Goal: Information Seeking & Learning: Find specific fact

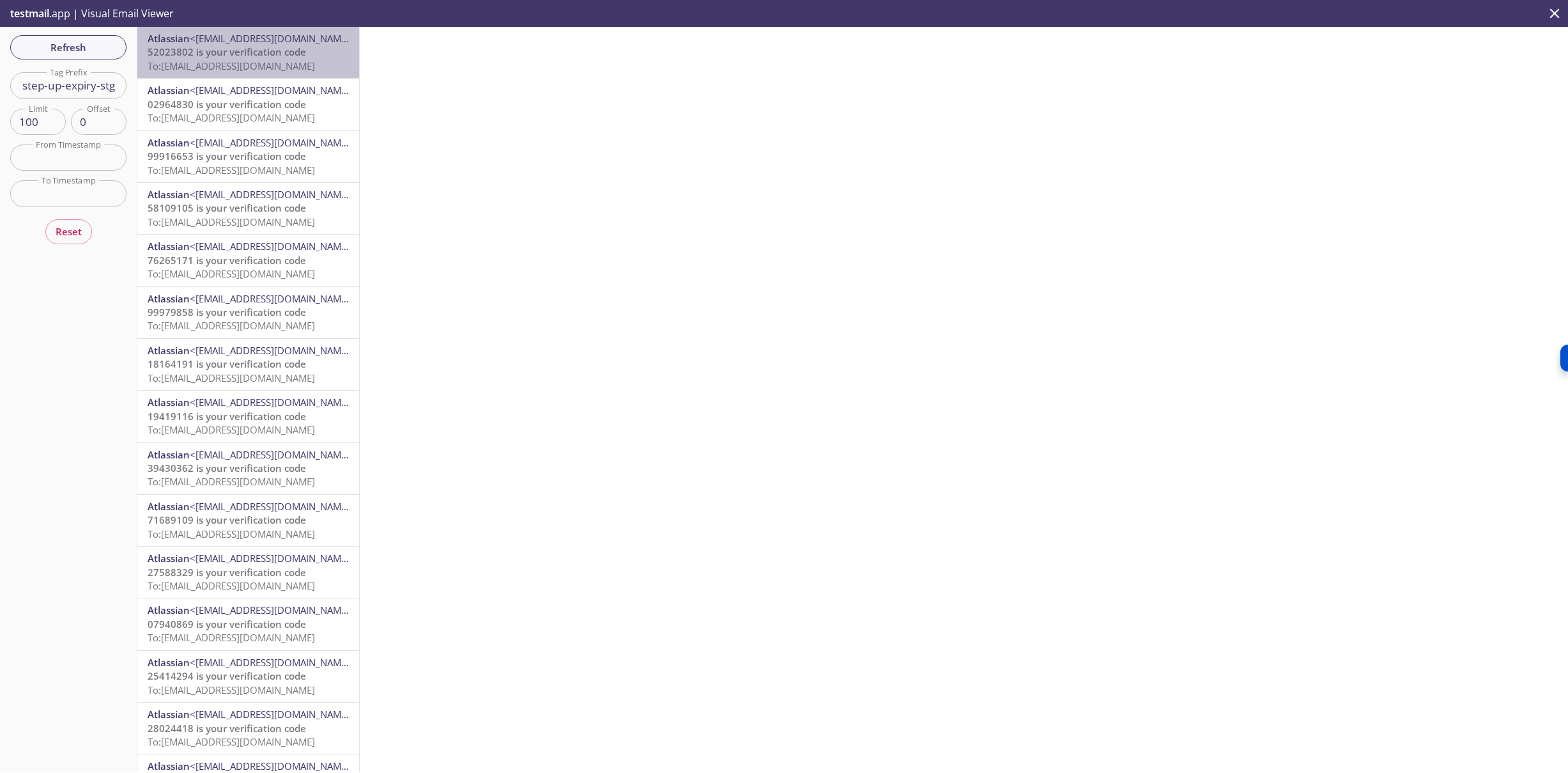
click at [266, 52] on span "52023802 is your verification code" at bounding box center [227, 52] width 158 height 13
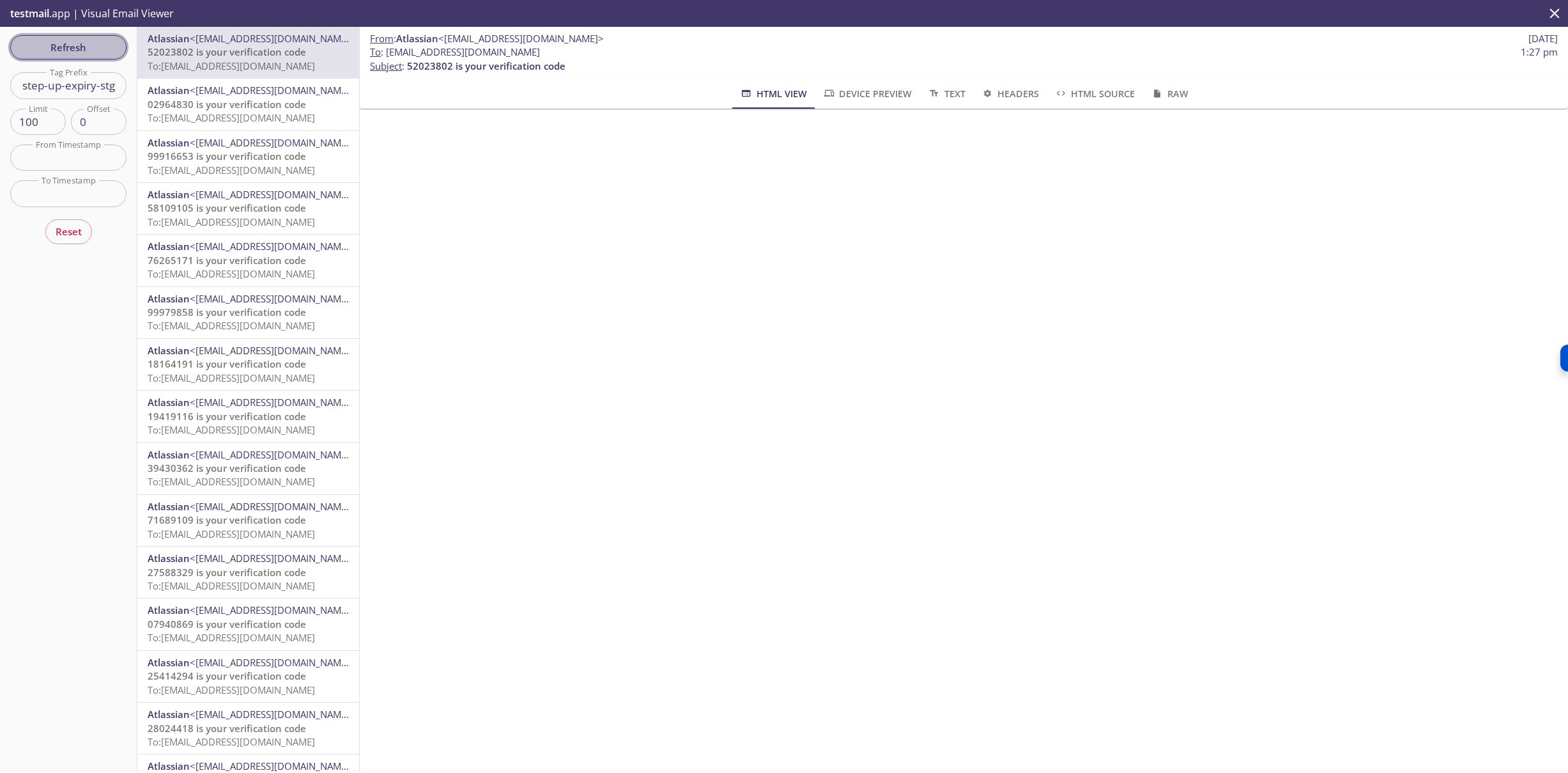
click at [57, 46] on span "Refresh" at bounding box center [68, 47] width 96 height 17
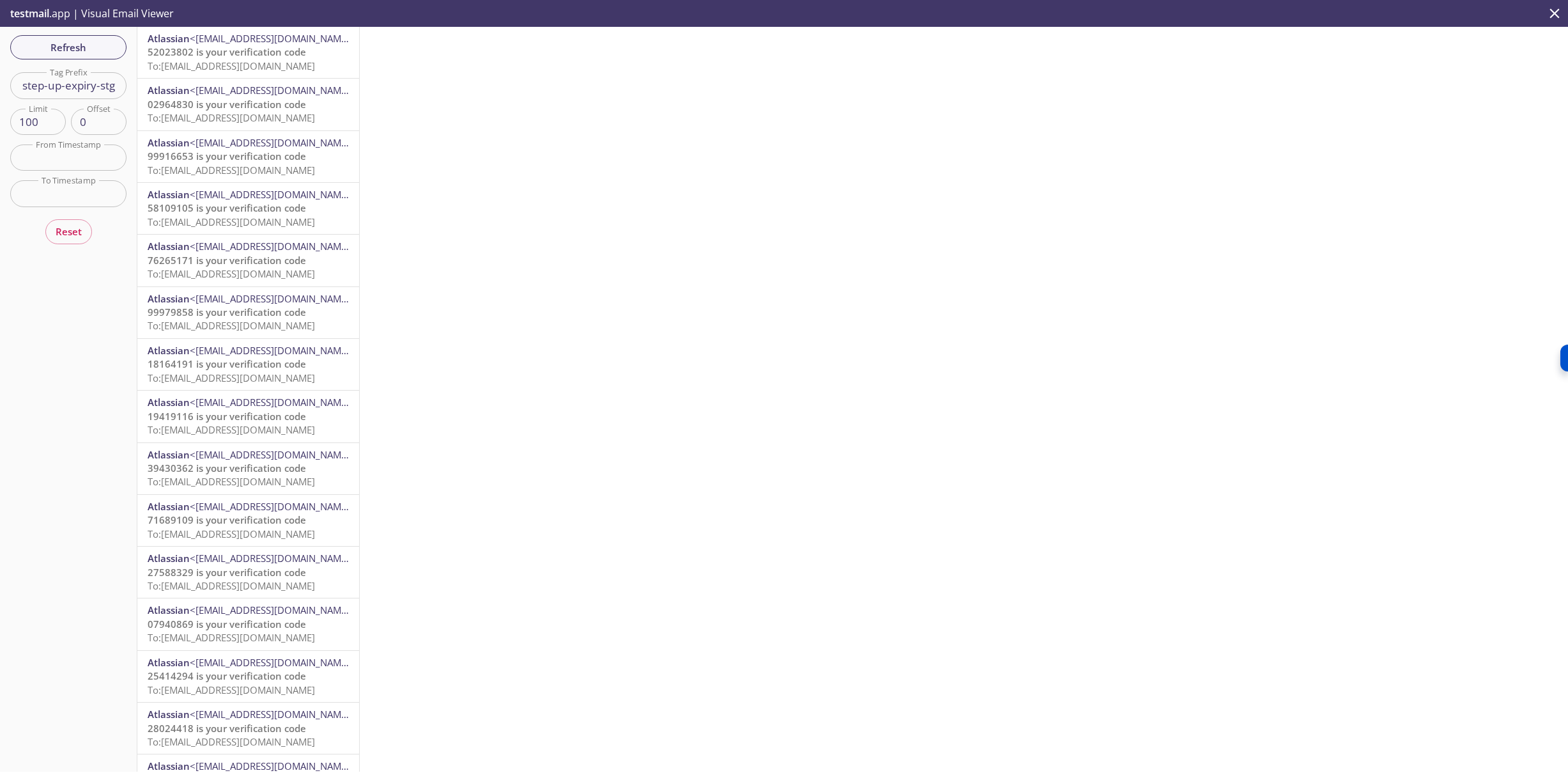
click at [244, 44] on span "<[EMAIL_ADDRESS][DOMAIN_NAME]>" at bounding box center [272, 38] width 166 height 13
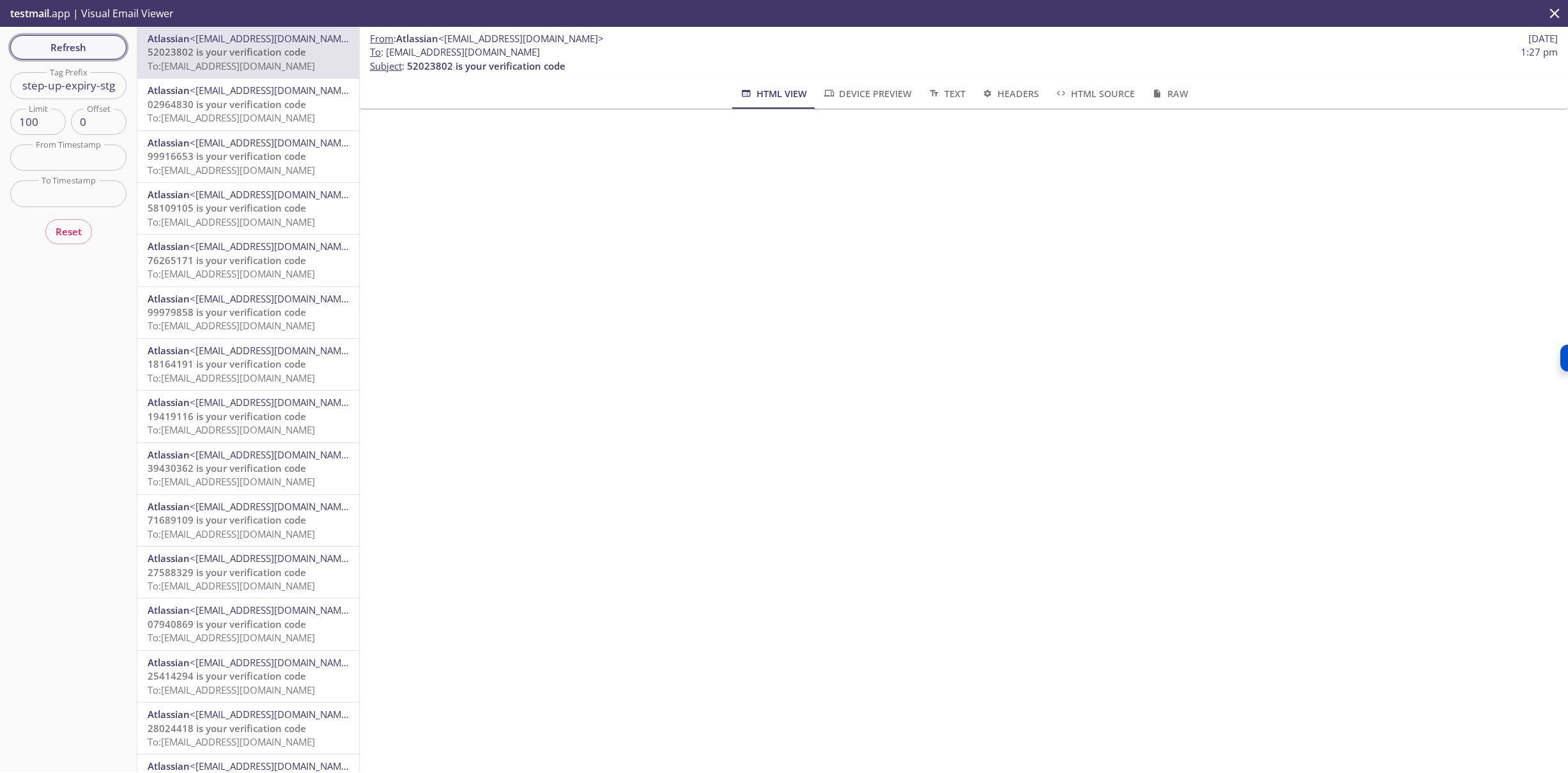
click at [79, 43] on span "Refresh" at bounding box center [68, 47] width 96 height 17
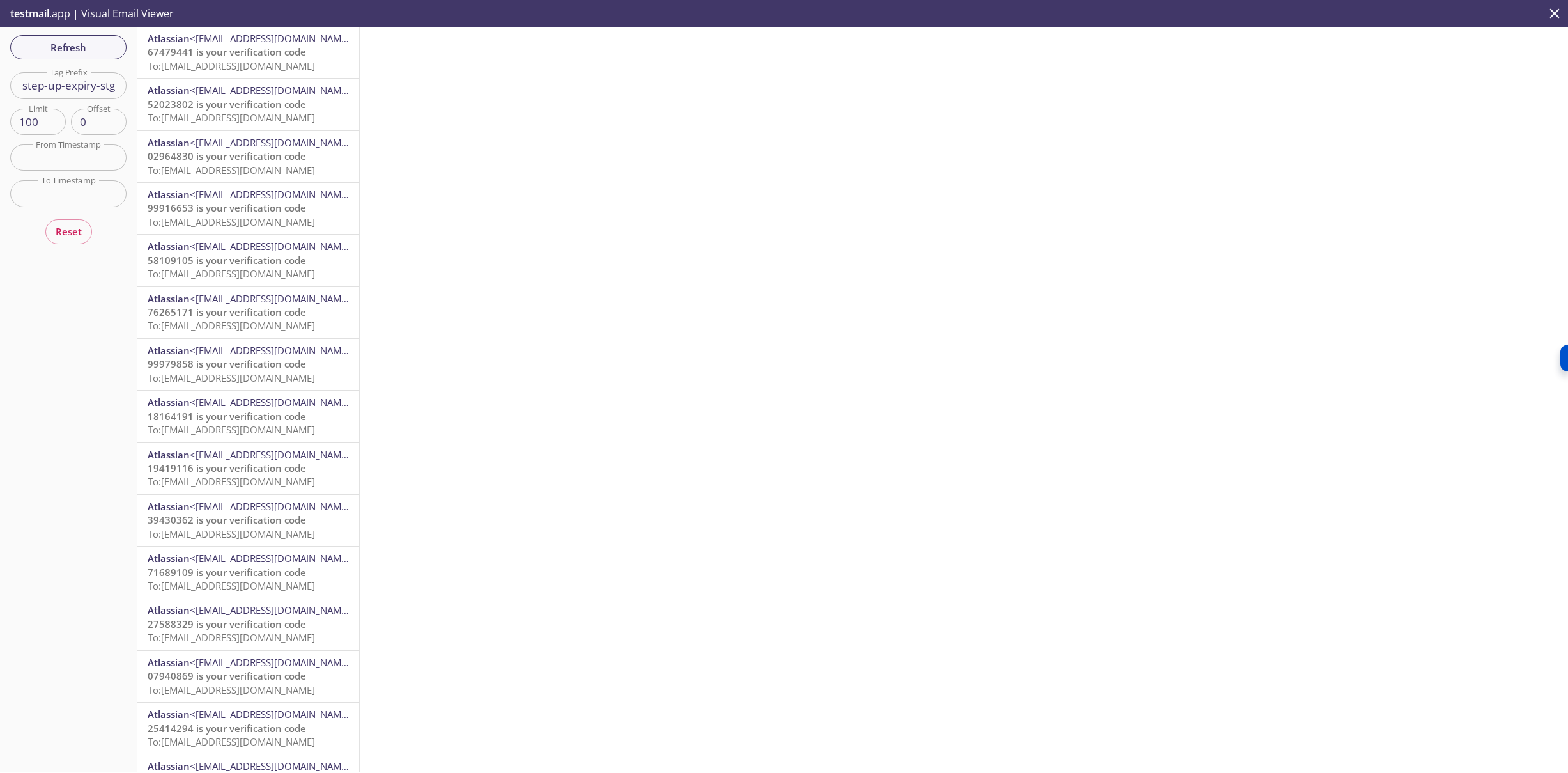
click at [85, 91] on input "step-up-expiry-stg" at bounding box center [68, 85] width 116 height 26
click at [81, 46] on span "Refresh" at bounding box center [68, 47] width 96 height 17
click at [237, 64] on span "To: [EMAIL_ADDRESS][DOMAIN_NAME]" at bounding box center [231, 66] width 168 height 13
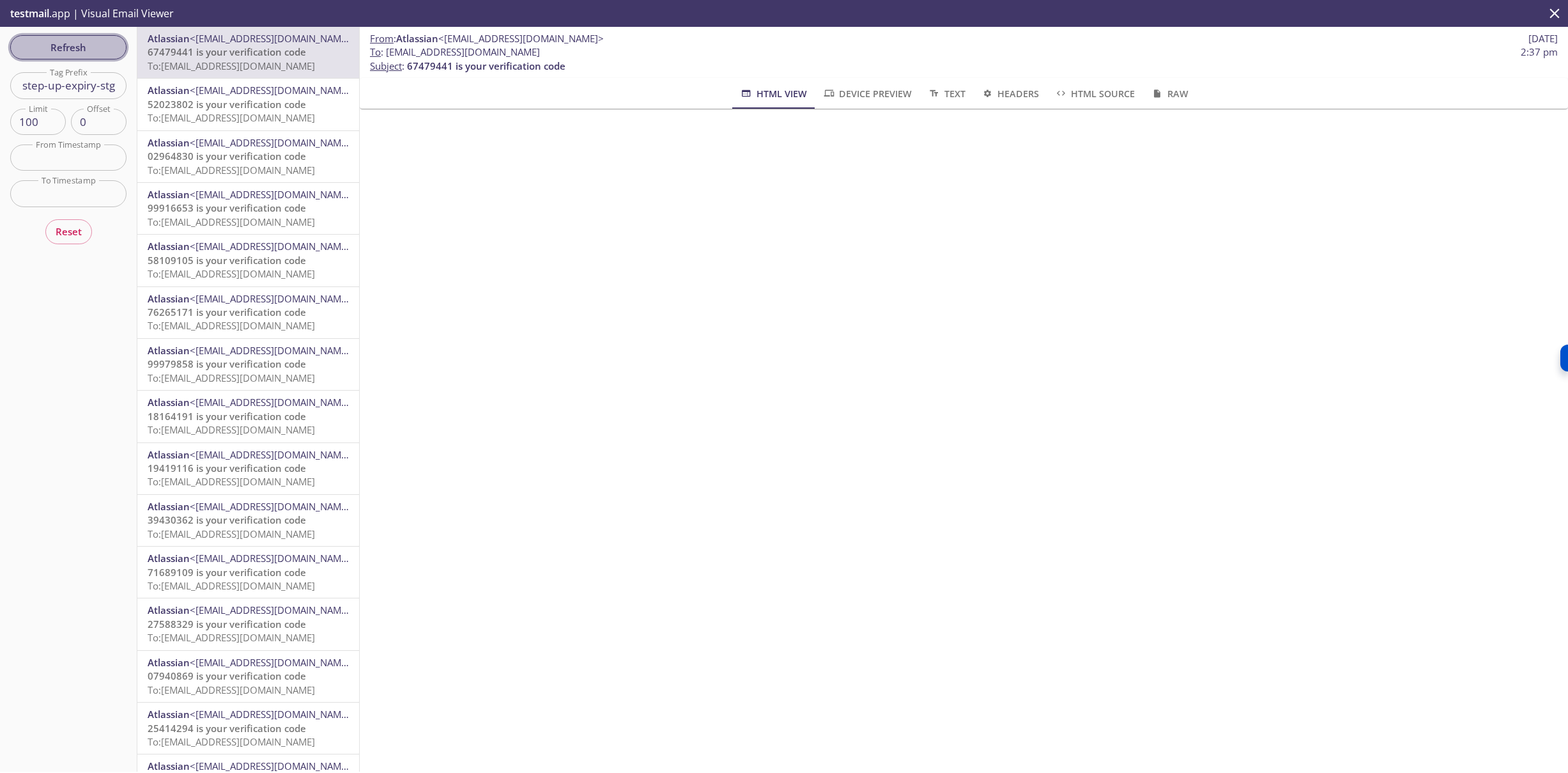
click at [89, 40] on span "Refresh" at bounding box center [68, 47] width 96 height 17
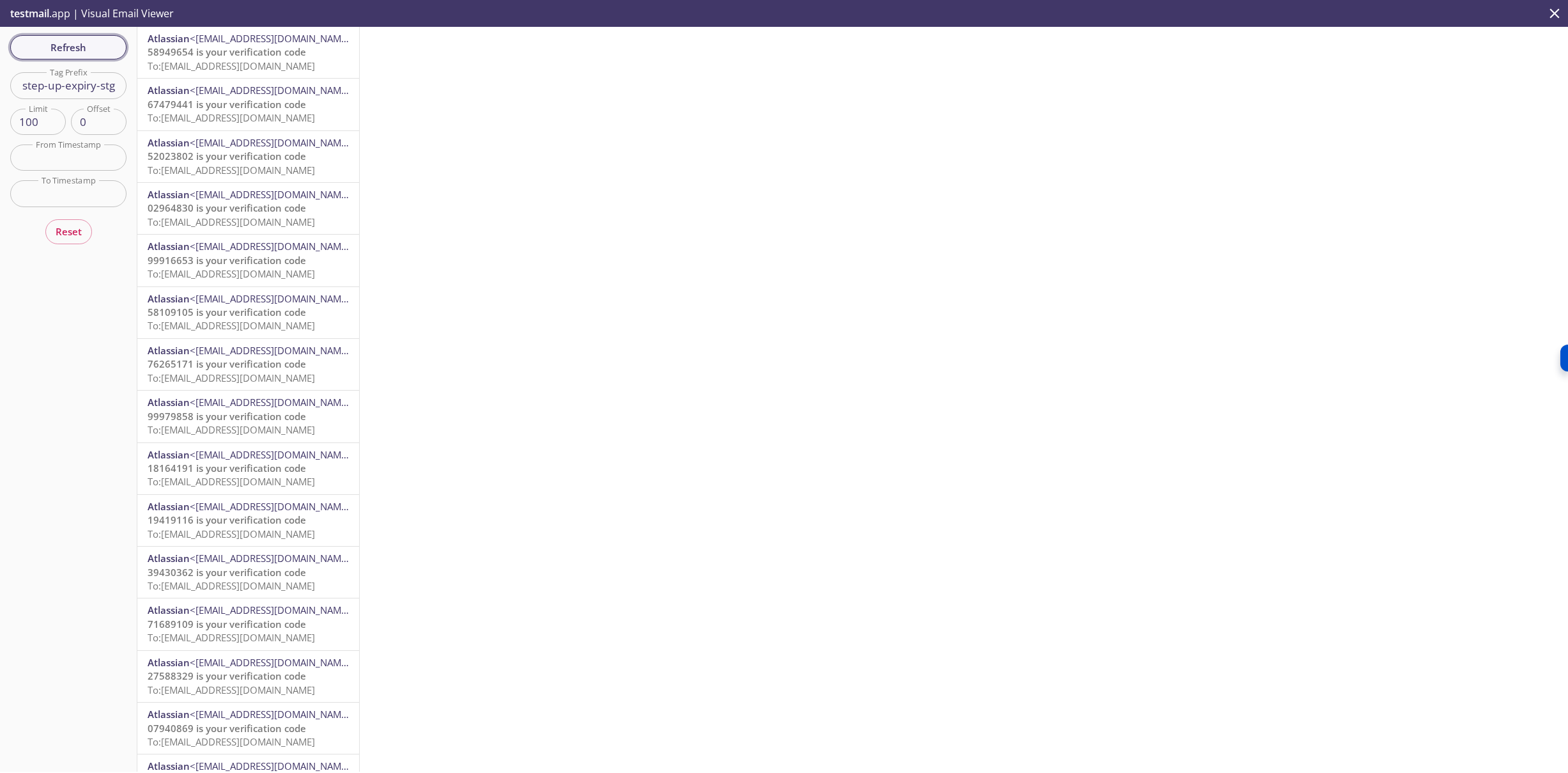
click at [87, 47] on span "Refresh" at bounding box center [68, 47] width 96 height 17
click at [219, 52] on span "58949654 is your verification code" at bounding box center [227, 52] width 158 height 13
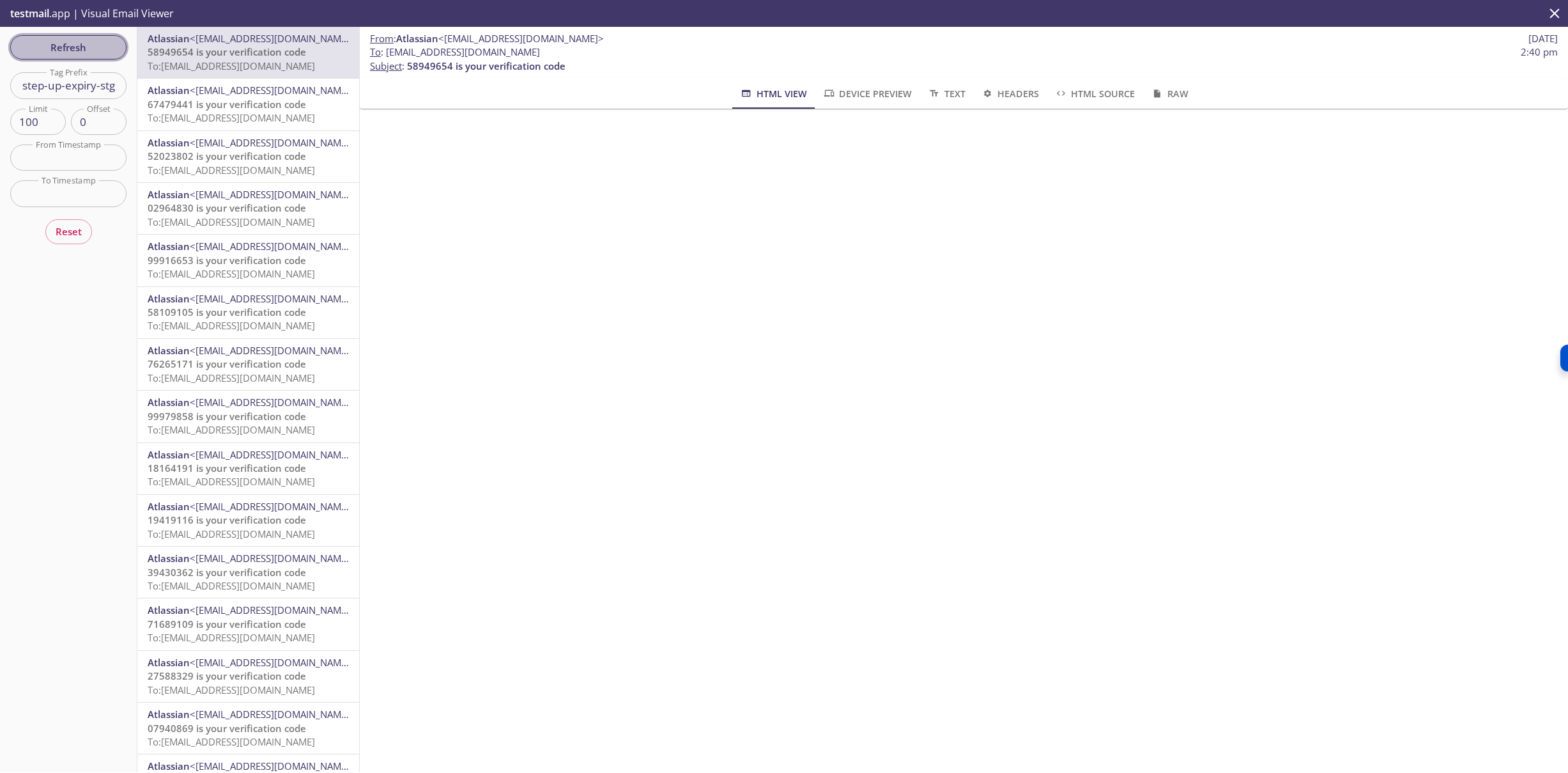
click at [93, 44] on span "Refresh" at bounding box center [68, 47] width 96 height 17
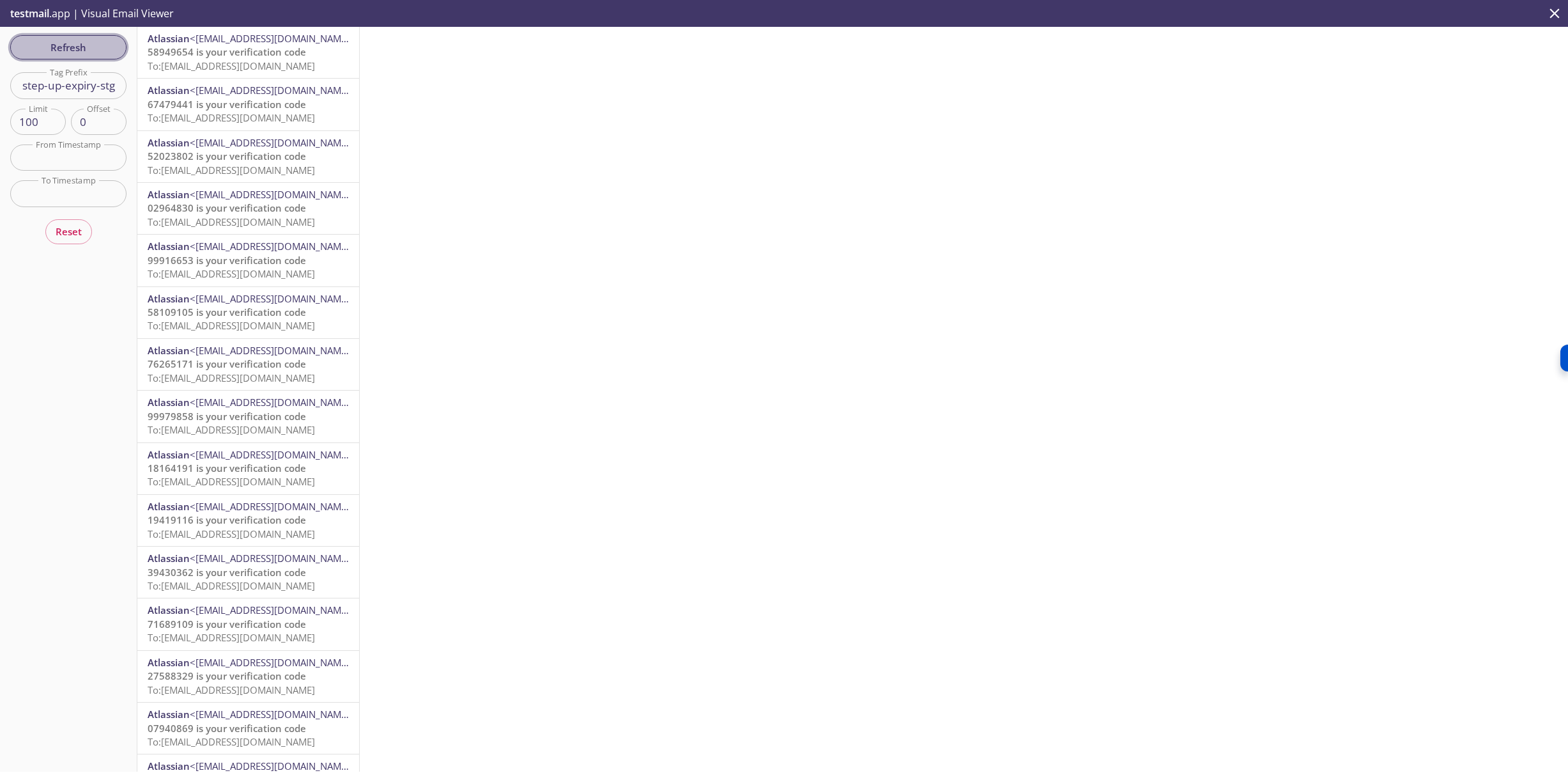
click at [91, 47] on span "Refresh" at bounding box center [68, 47] width 96 height 17
click at [97, 51] on span "Refresh" at bounding box center [68, 47] width 96 height 17
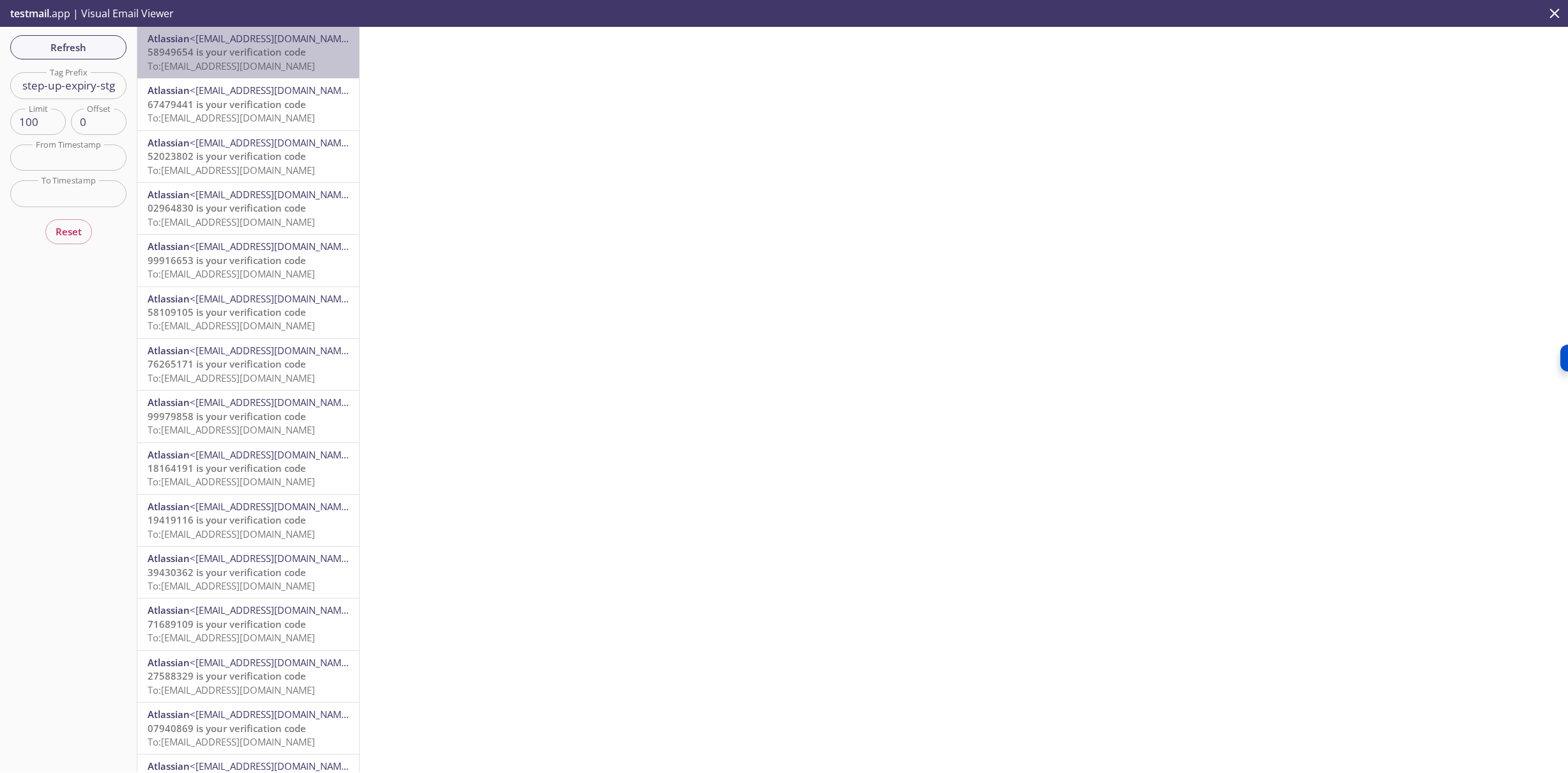
click at [265, 52] on span "58949654 is your verification code" at bounding box center [227, 52] width 158 height 13
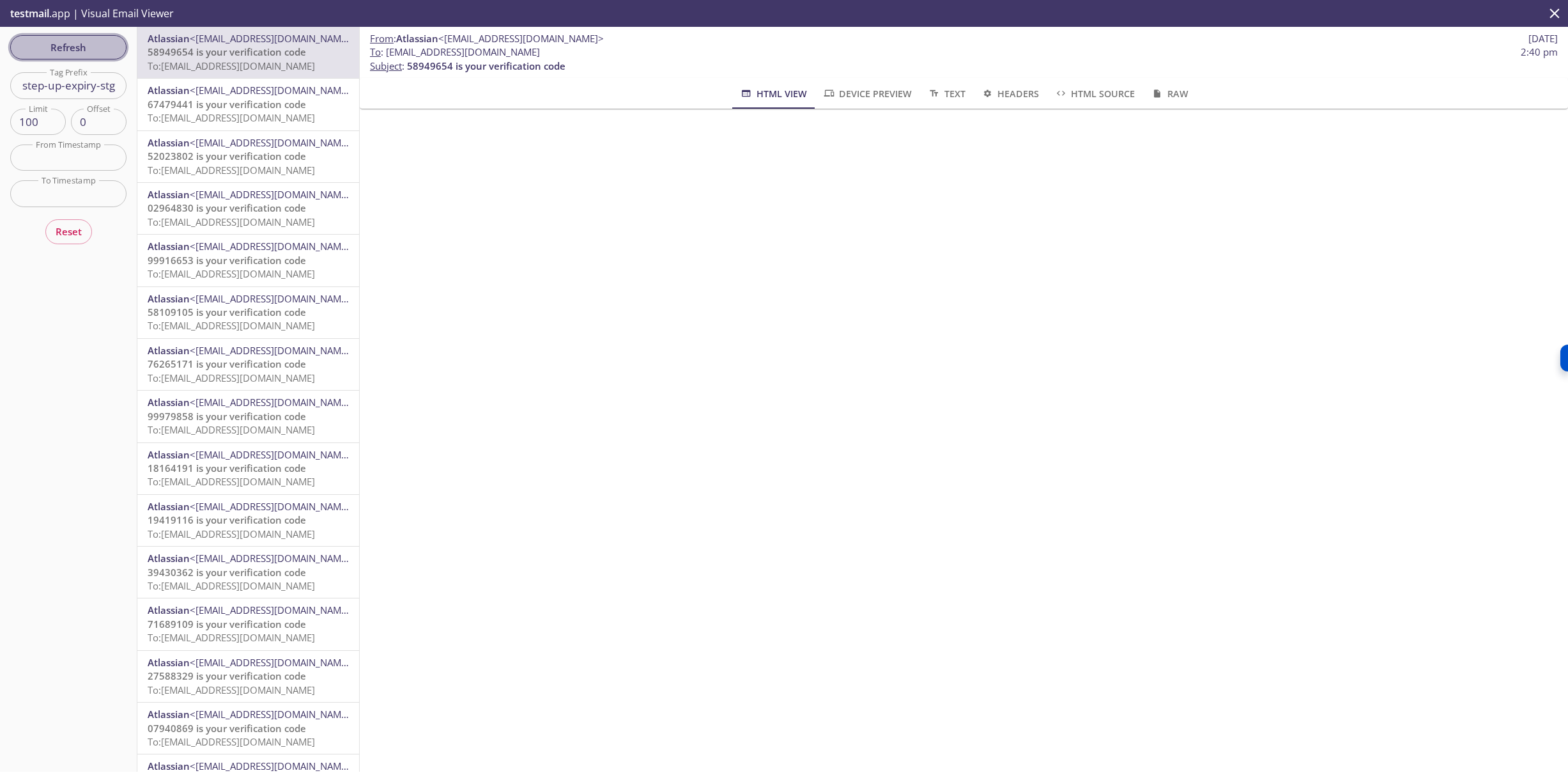
click at [80, 42] on span "Refresh" at bounding box center [68, 47] width 96 height 17
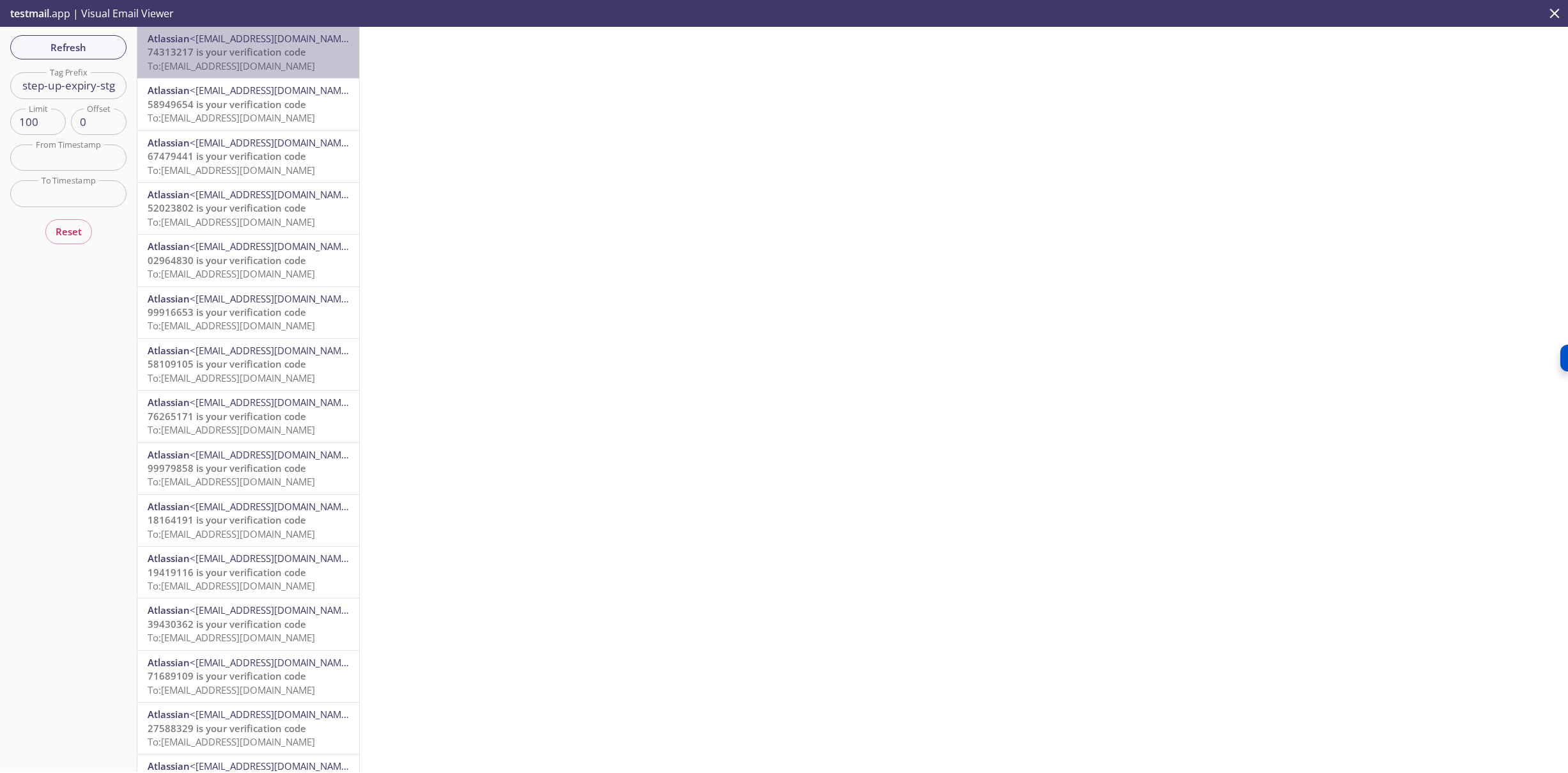
click at [239, 46] on span "74313217 is your verification code" at bounding box center [227, 52] width 158 height 13
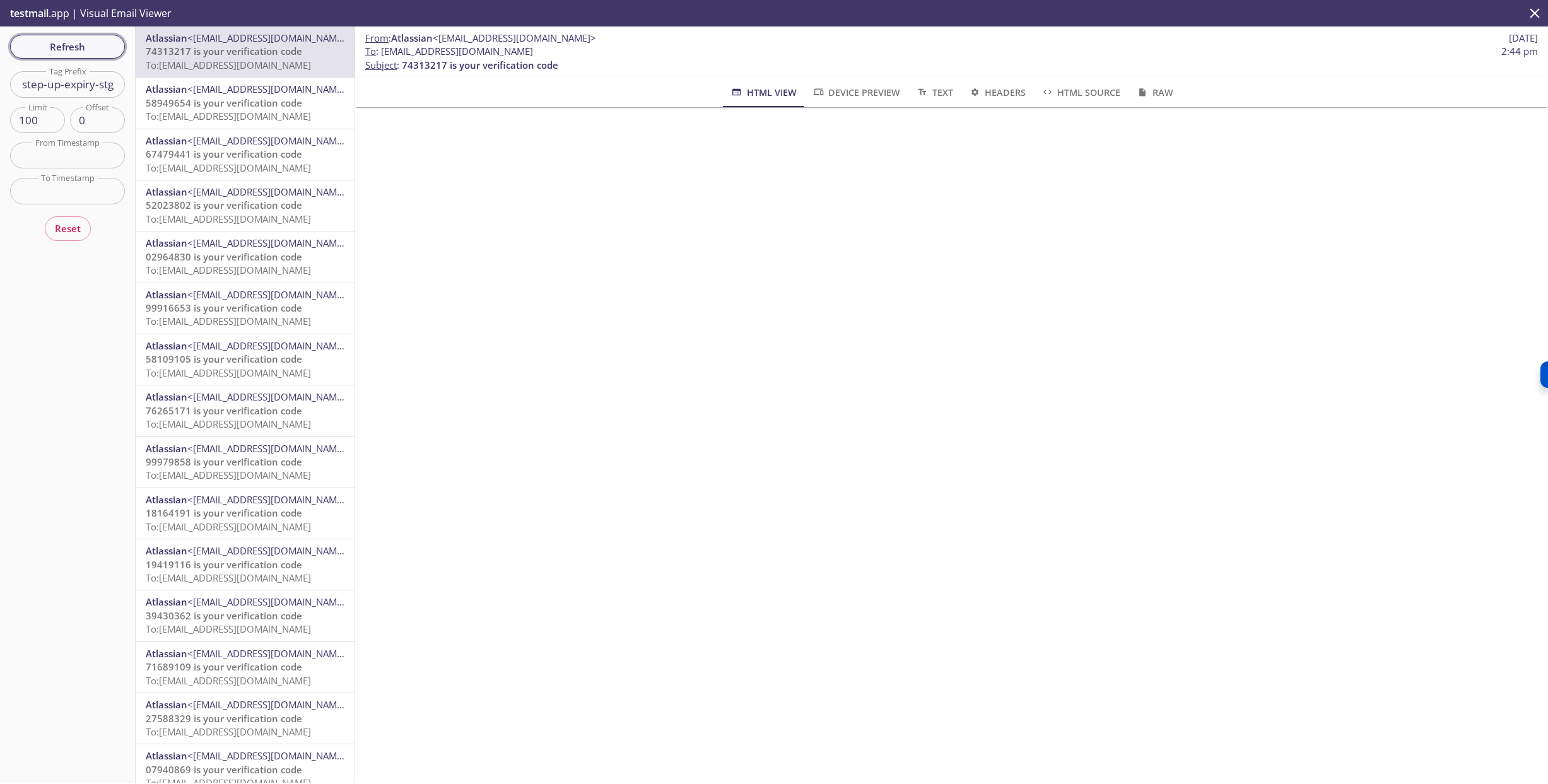
click at [76, 48] on span "Refresh" at bounding box center [67, 46] width 95 height 17
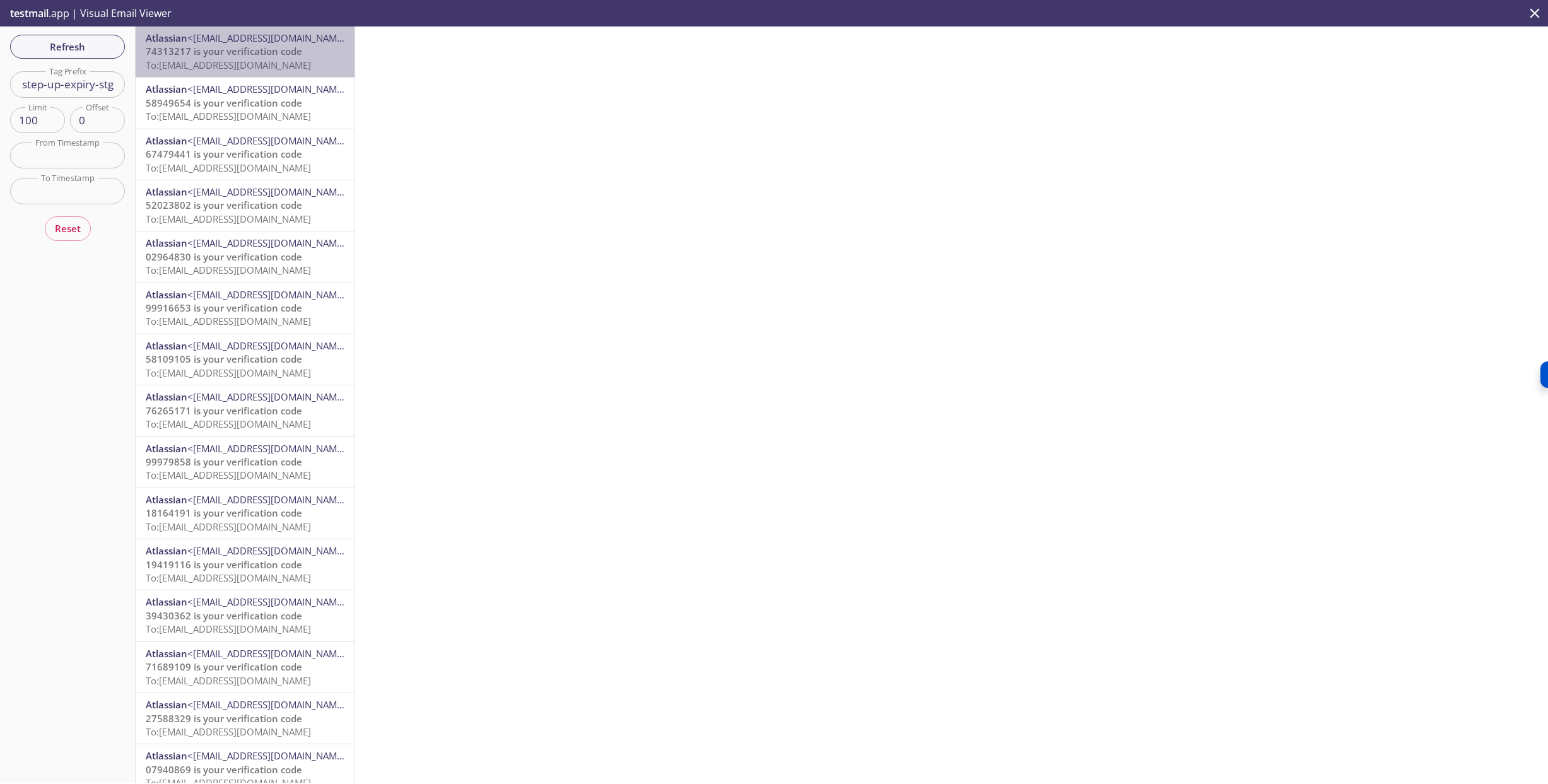
click at [221, 60] on span "To: [EMAIL_ADDRESS][DOMAIN_NAME]" at bounding box center [229, 65] width 166 height 13
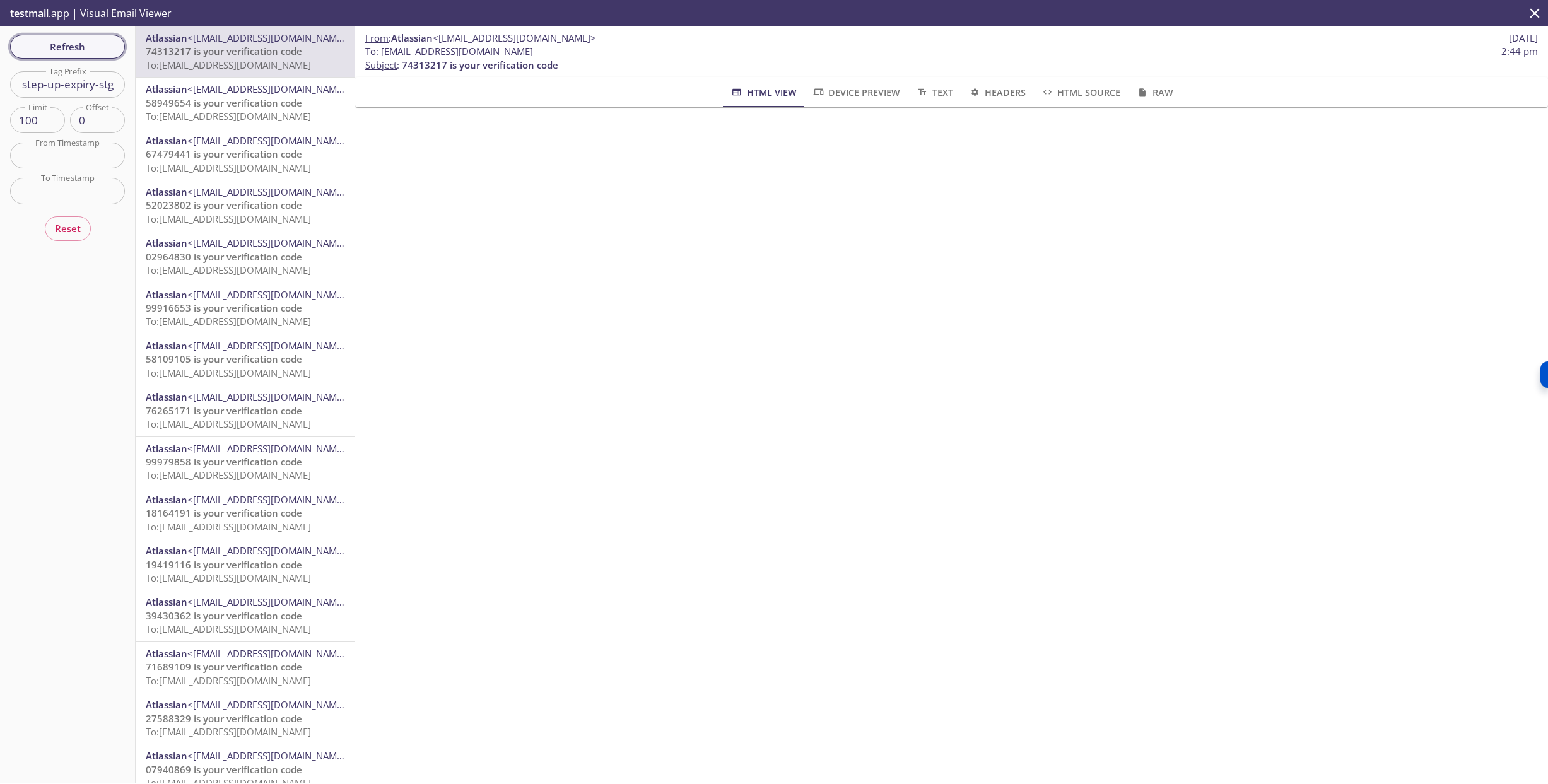
click at [90, 47] on span "Refresh" at bounding box center [67, 46] width 95 height 17
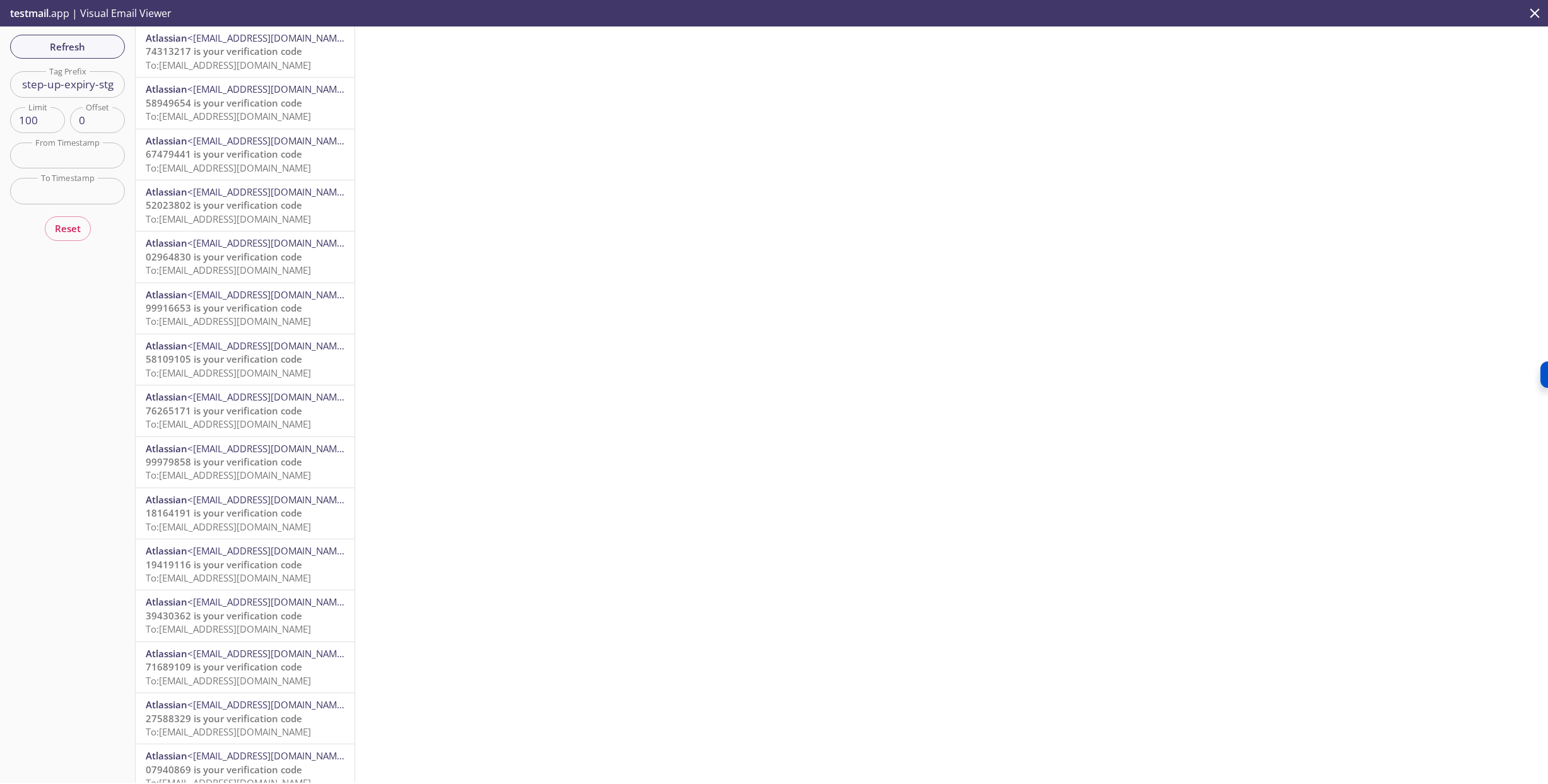
click at [228, 52] on span "74313217 is your verification code" at bounding box center [224, 51] width 156 height 13
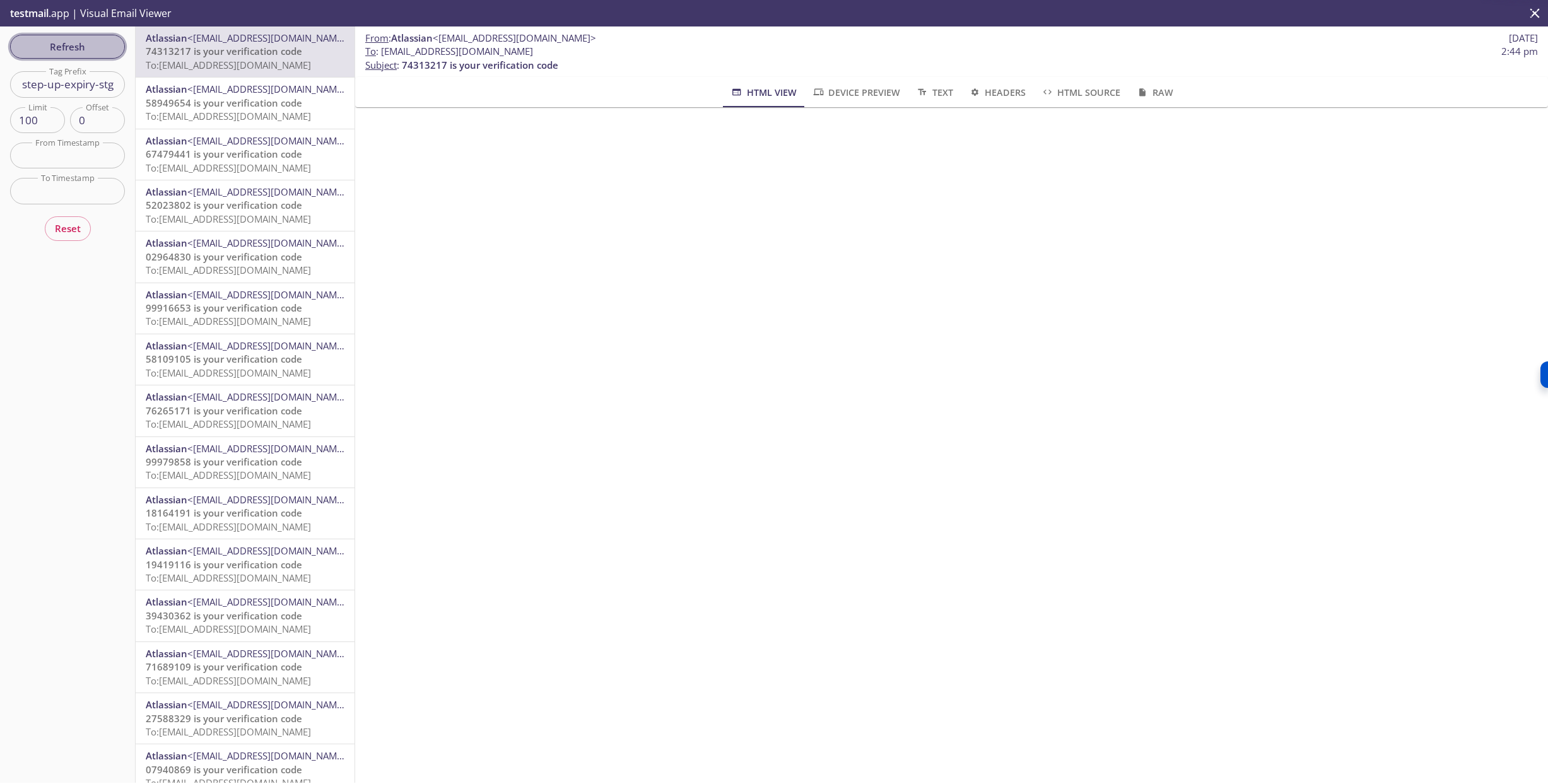
click at [76, 49] on span "Refresh" at bounding box center [67, 46] width 95 height 17
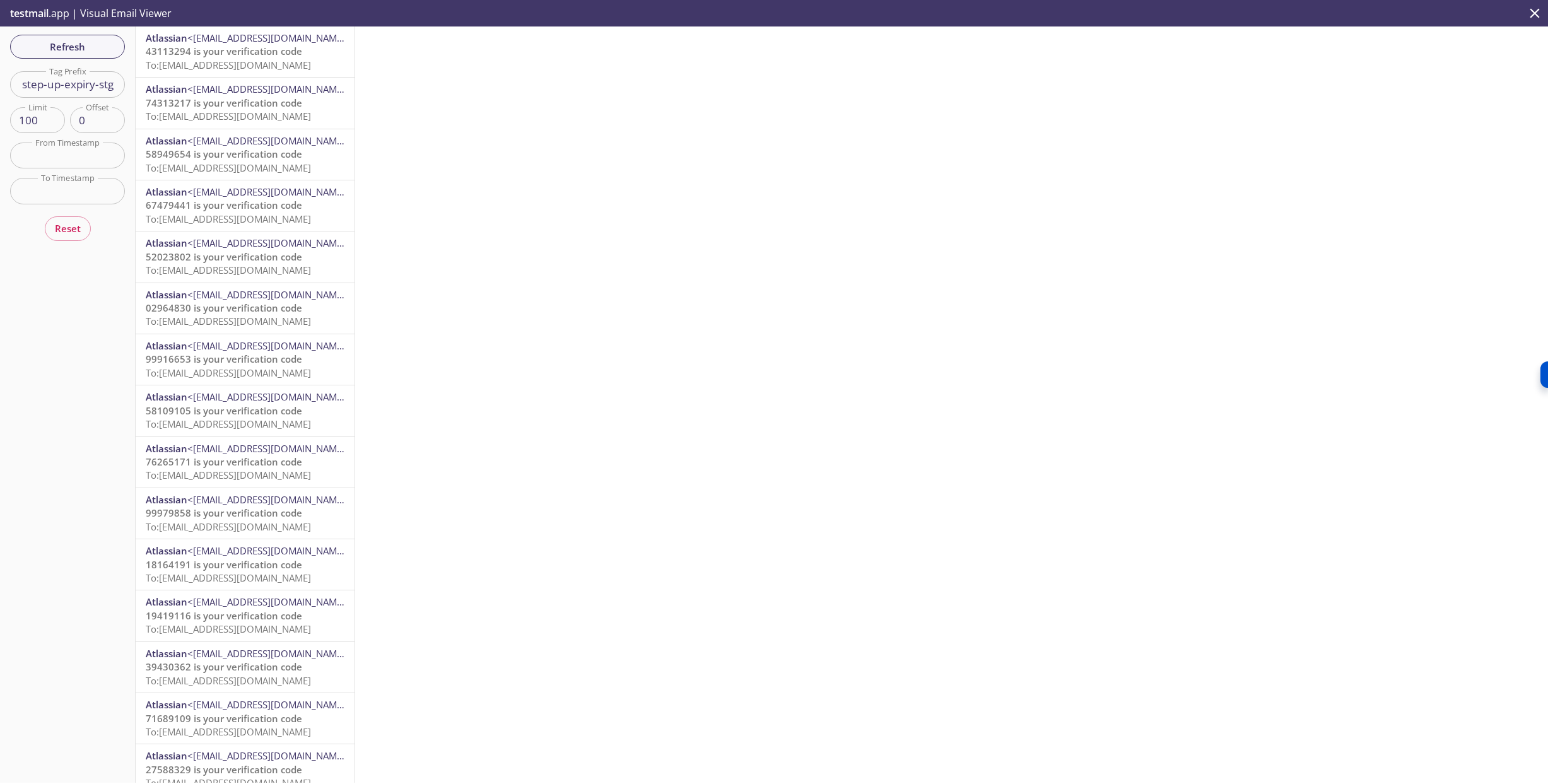
click at [215, 54] on span "43113294 is your verification code" at bounding box center [224, 51] width 156 height 13
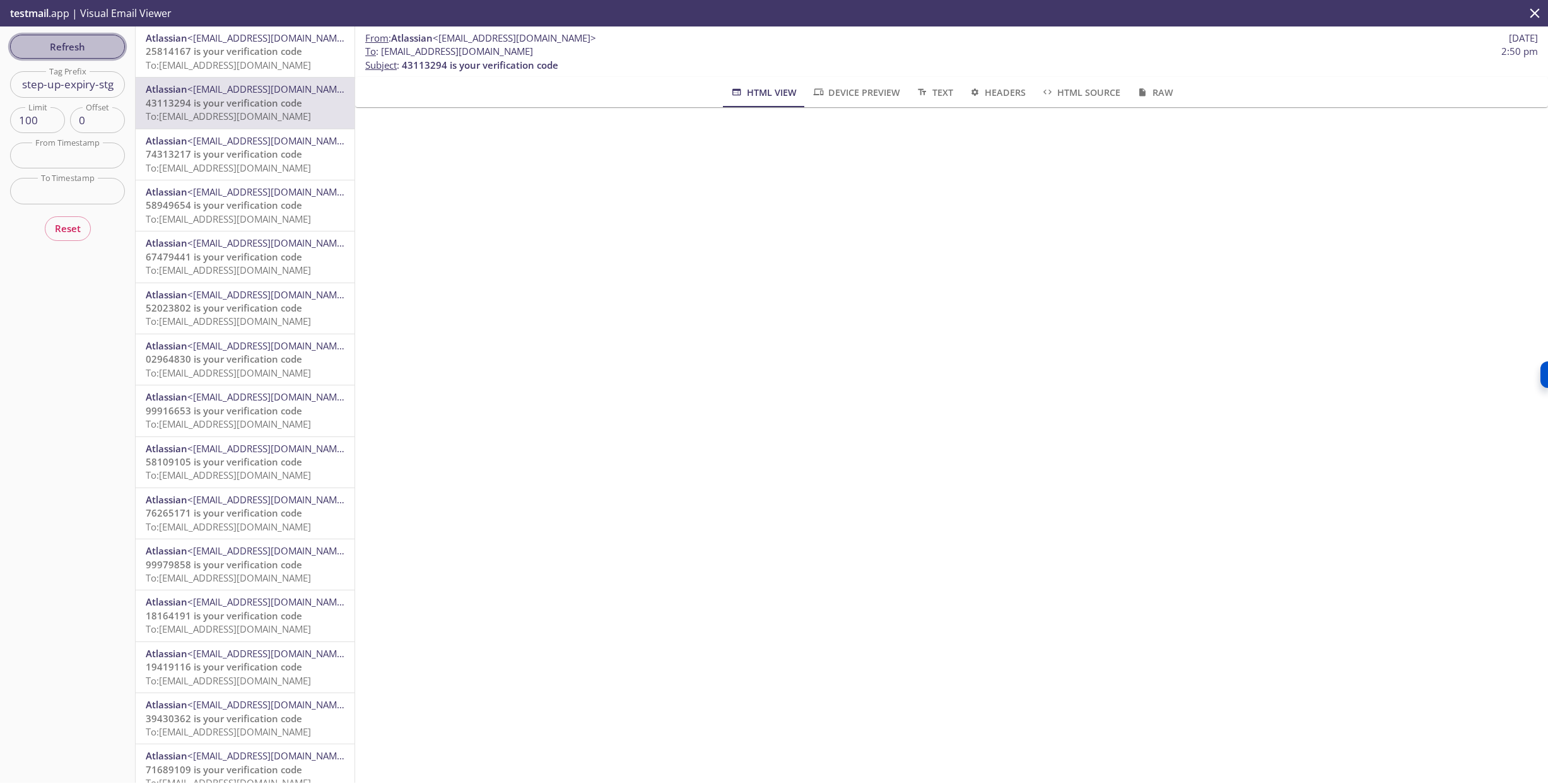
click at [87, 46] on span "Refresh" at bounding box center [67, 46] width 95 height 17
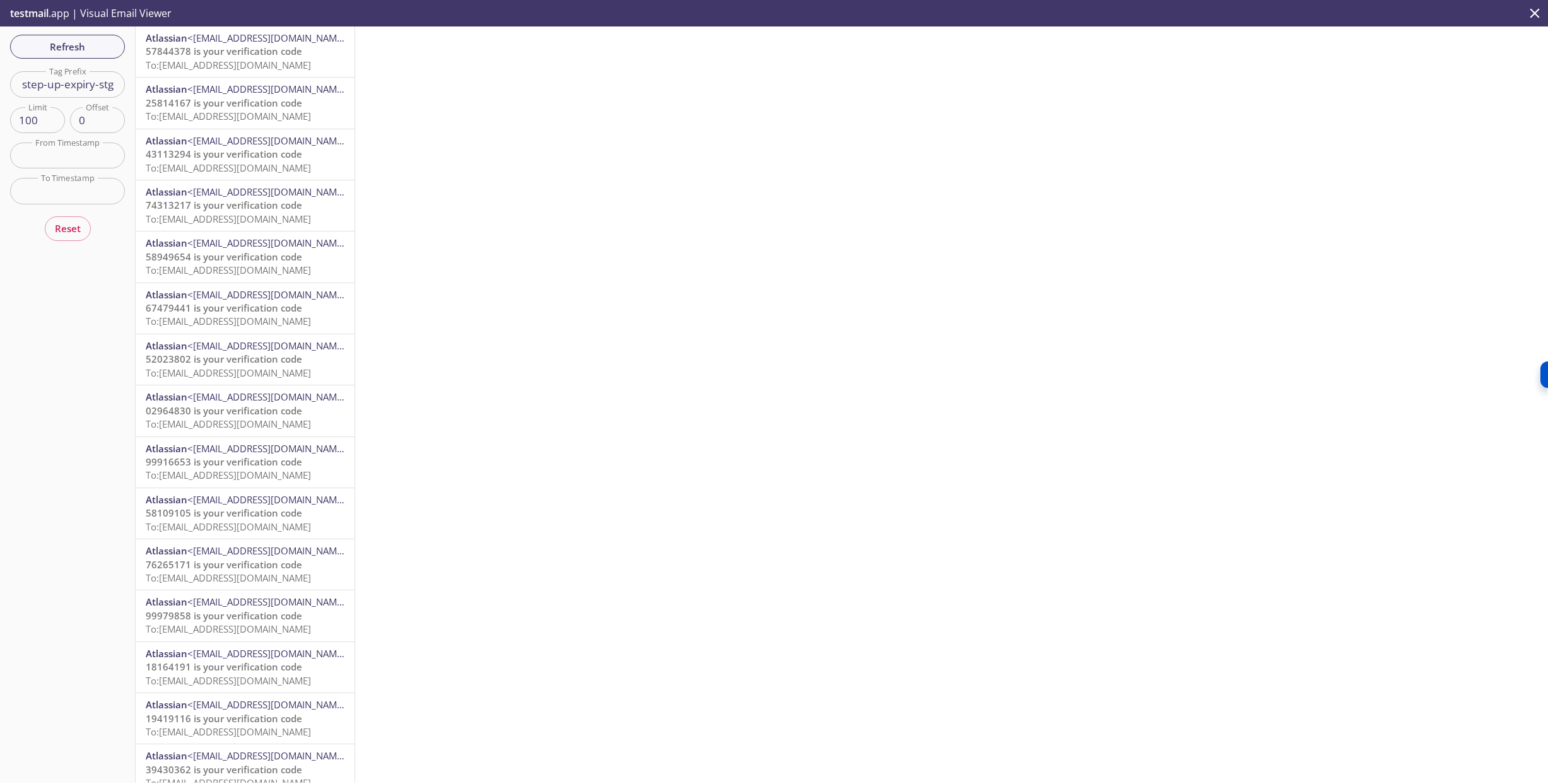
click at [93, 82] on input "step-up-expiry-stg" at bounding box center [67, 84] width 115 height 26
type input "step-up-expiry-prod"
click at [75, 44] on span "Refresh" at bounding box center [67, 46] width 95 height 17
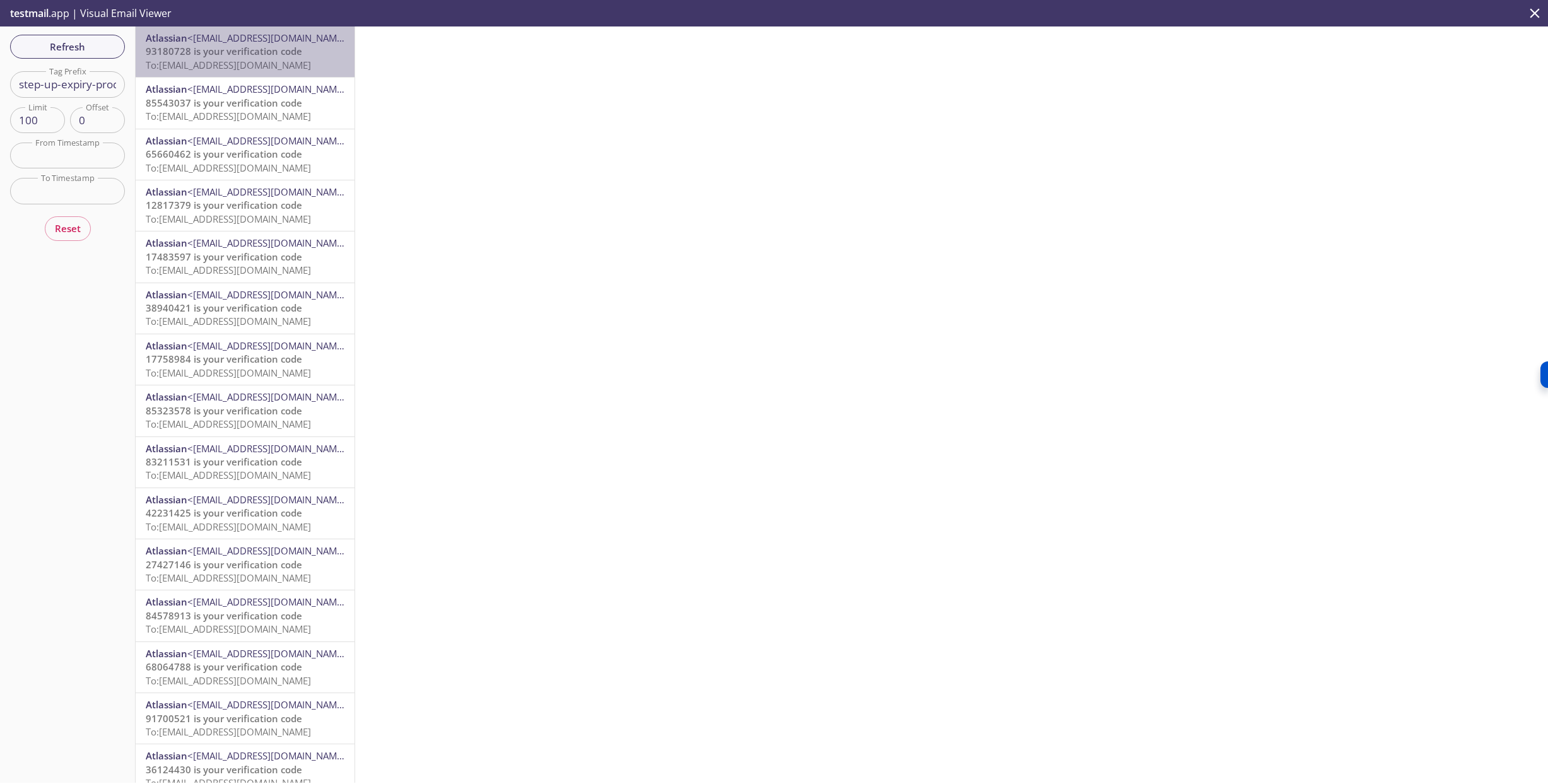
click at [234, 52] on span "93180728 is your verification code" at bounding box center [224, 51] width 156 height 13
